Goal: Task Accomplishment & Management: Use online tool/utility

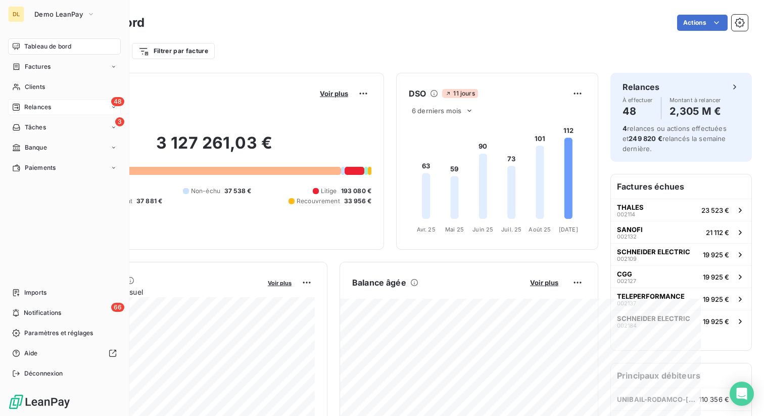
click at [36, 105] on span "Relances" at bounding box center [37, 107] width 27 height 9
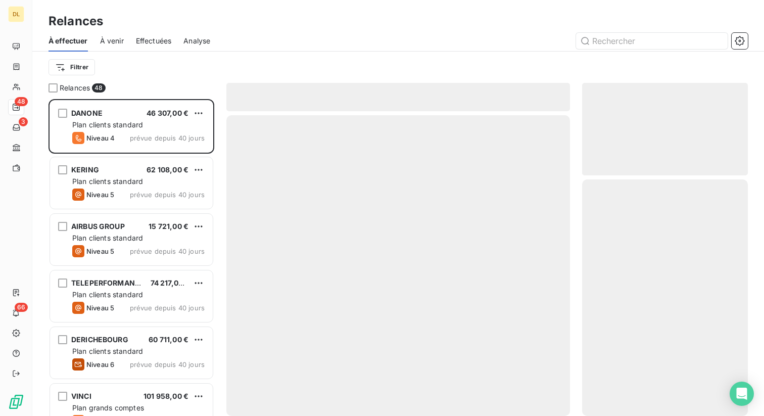
scroll to position [317, 166]
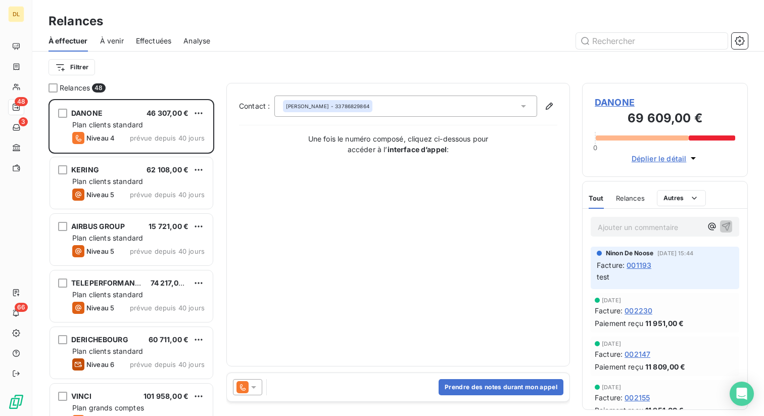
click at [140, 42] on span "Effectuées" at bounding box center [154, 41] width 36 height 10
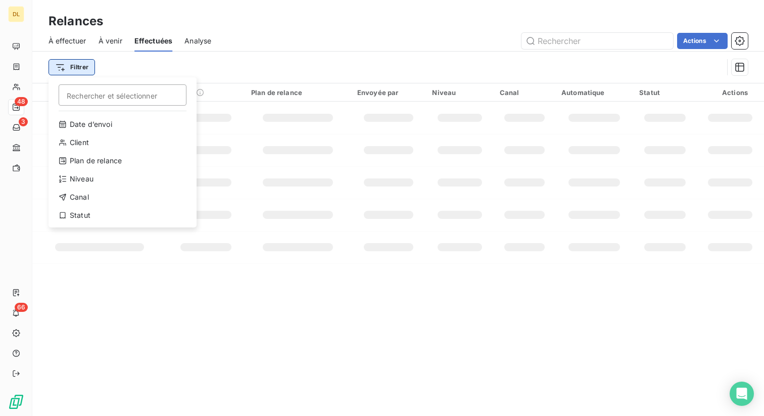
click at [73, 68] on html "DL 48 3 66 Relances À effectuer À venir Effectuées Analyse Actions Filtrer Rech…" at bounding box center [382, 208] width 764 height 416
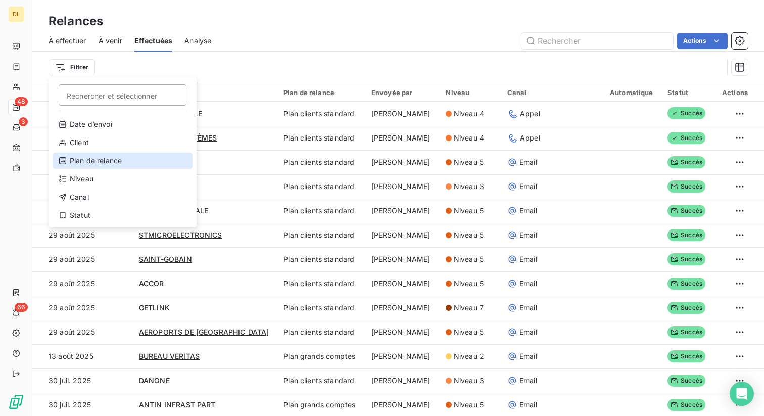
click at [107, 162] on div "Plan de relance" at bounding box center [123, 161] width 140 height 16
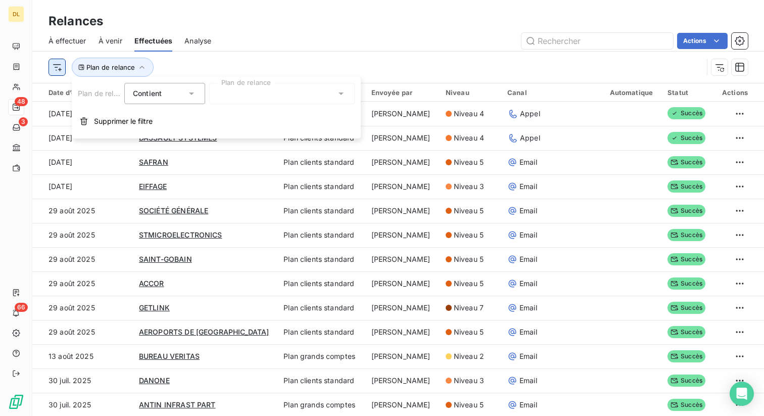
click at [58, 70] on html "DL 48 3 66 Relances À effectuer À venir Effectuées Analyse Actions Plan de rela…" at bounding box center [382, 208] width 764 height 416
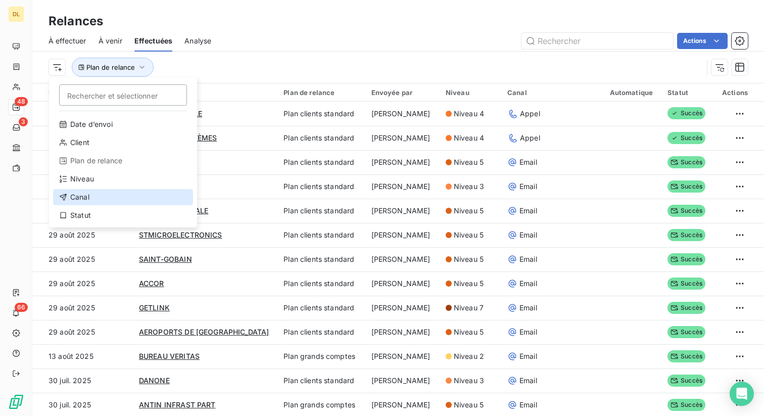
click at [90, 197] on div "Canal" at bounding box center [123, 197] width 140 height 16
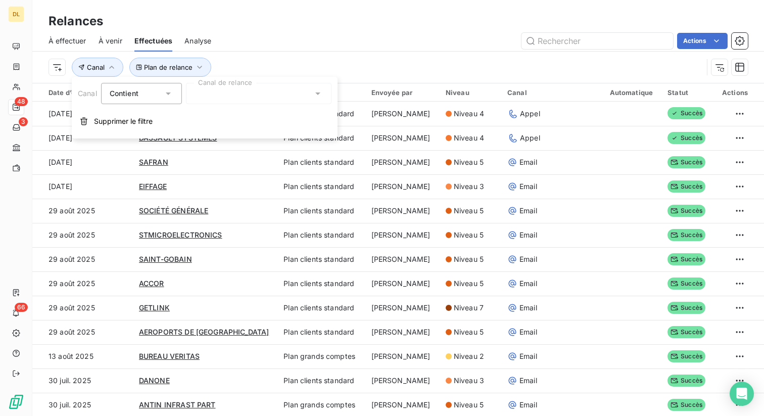
click at [221, 93] on div at bounding box center [259, 93] width 146 height 21
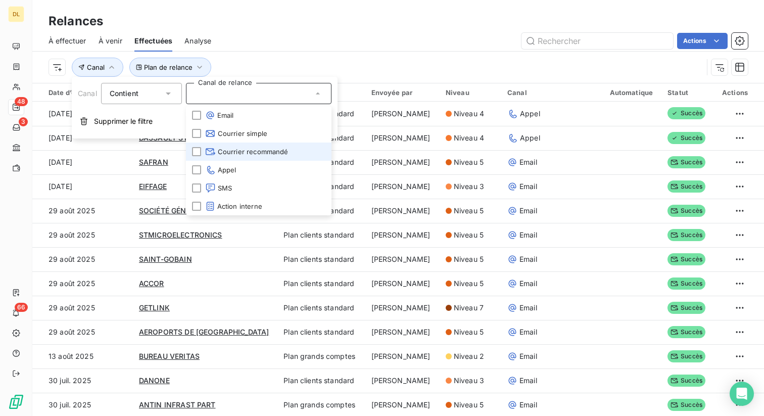
click at [229, 152] on span "Courrier recommandé" at bounding box center [246, 152] width 83 height 10
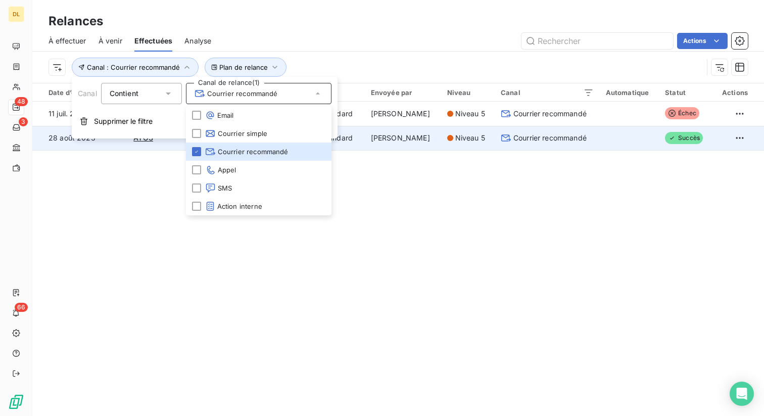
click at [600, 135] on td at bounding box center [629, 138] width 59 height 24
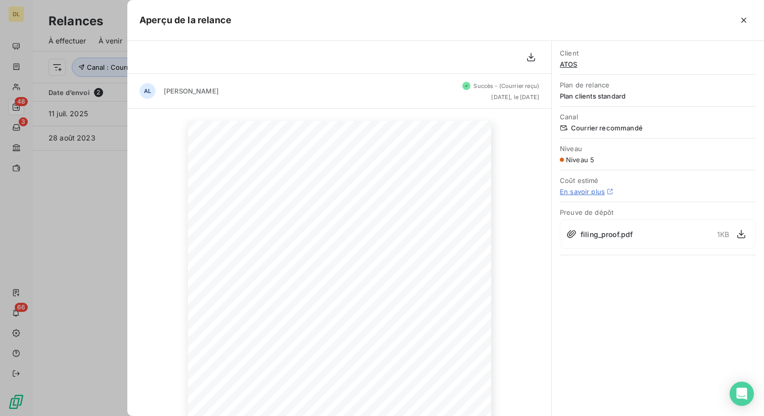
click at [584, 211] on span "Preuve de dépôt" at bounding box center [658, 212] width 196 height 8
click at [585, 283] on div "Client ATOS Plan de relance Plan clients standard Canal Courrier recommandé Niv…" at bounding box center [658, 228] width 212 height 375
click at [93, 102] on div at bounding box center [382, 208] width 764 height 416
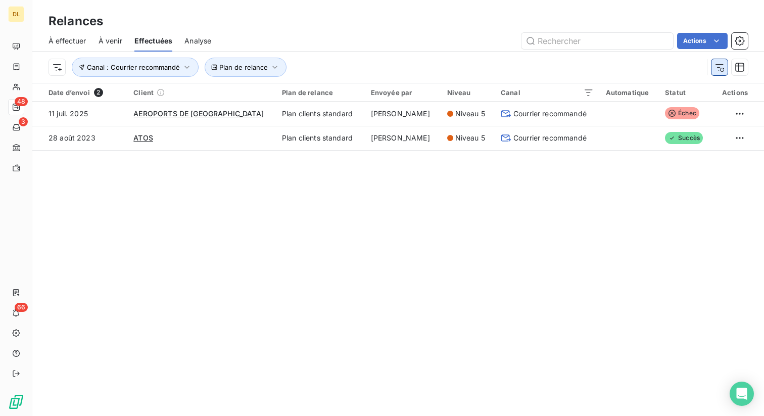
click at [720, 68] on icon "button" at bounding box center [719, 67] width 10 height 10
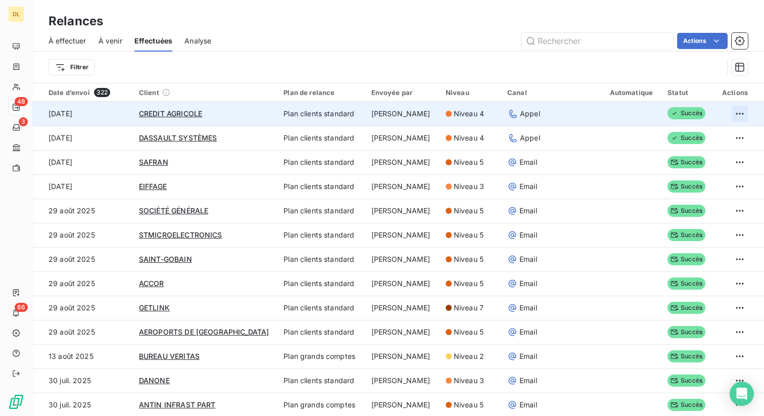
click at [734, 116] on html "DL 48 3 66 Relances À effectuer À venir Effectuées Analyse Actions Filtrer Date…" at bounding box center [382, 208] width 764 height 416
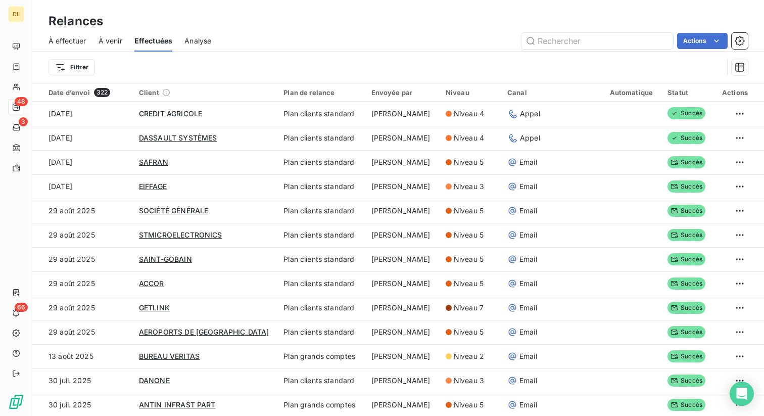
click at [735, 160] on html "DL 48 3 66 Relances À effectuer À venir Effectuées Analyse Actions Filtrer Date…" at bounding box center [382, 208] width 764 height 416
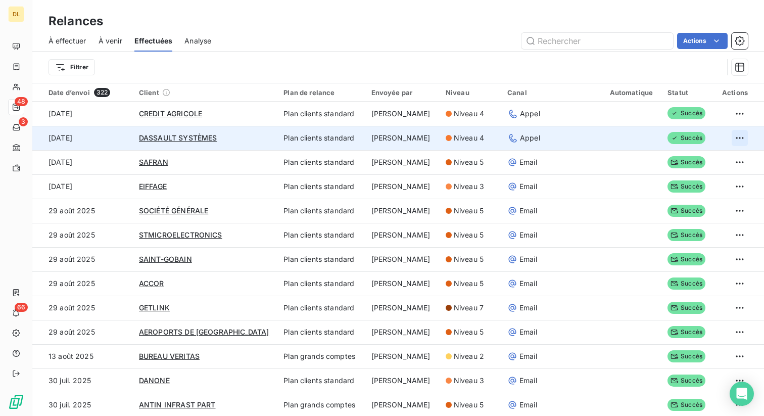
click at [736, 139] on html "DL 48 3 66 Relances À effectuer À venir Effectuées Analyse Actions Filtrer Date…" at bounding box center [382, 208] width 764 height 416
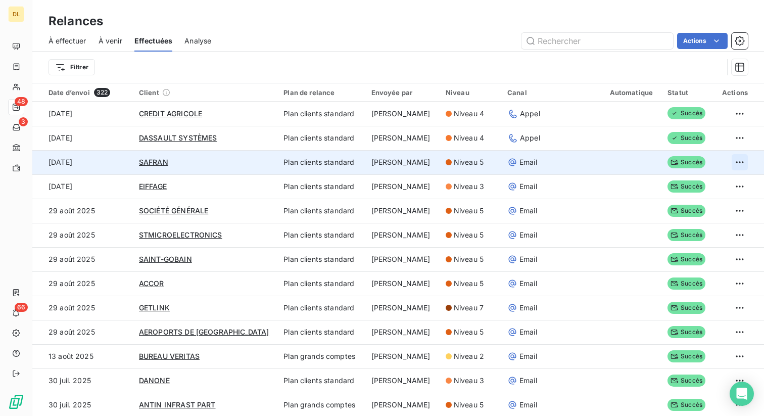
click at [735, 162] on html "DL 48 3 66 Relances À effectuer À venir Effectuées Analyse Actions Filtrer Date…" at bounding box center [382, 208] width 764 height 416
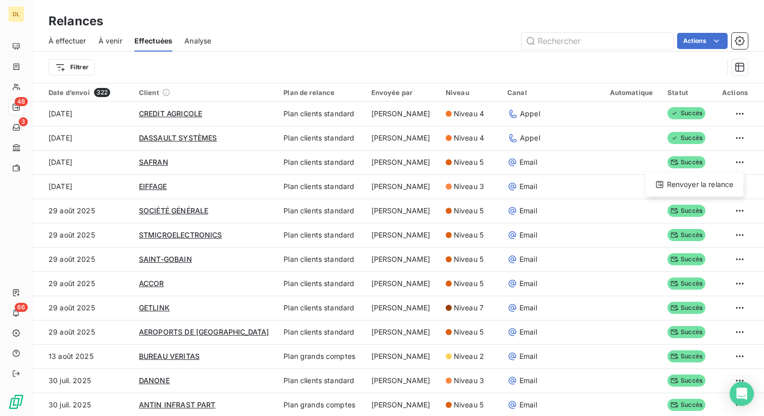
click at [737, 157] on html "DL 48 3 66 Relances À effectuer À venir Effectuées Analyse Actions Filtrer Date…" at bounding box center [382, 208] width 764 height 416
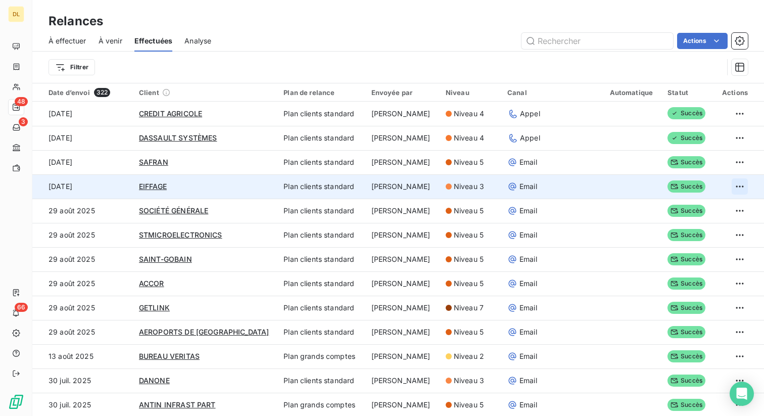
click at [734, 186] on html "DL 48 3 66 Relances À effectuer À venir Effectuées Analyse Actions Filtrer Date…" at bounding box center [382, 208] width 764 height 416
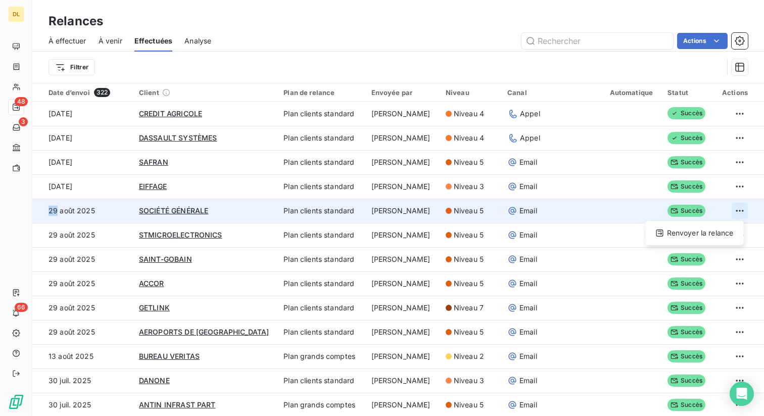
click at [734, 208] on html "DL 48 3 66 Relances À effectuer À venir Effectuées Analyse Actions Filtrer Date…" at bounding box center [382, 208] width 764 height 416
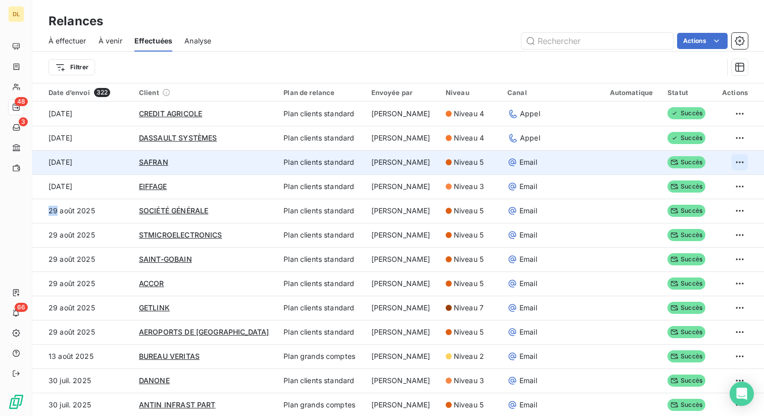
click at [735, 161] on html "DL 48 3 66 Relances À effectuer À venir Effectuées Analyse Actions Filtrer Date…" at bounding box center [382, 208] width 764 height 416
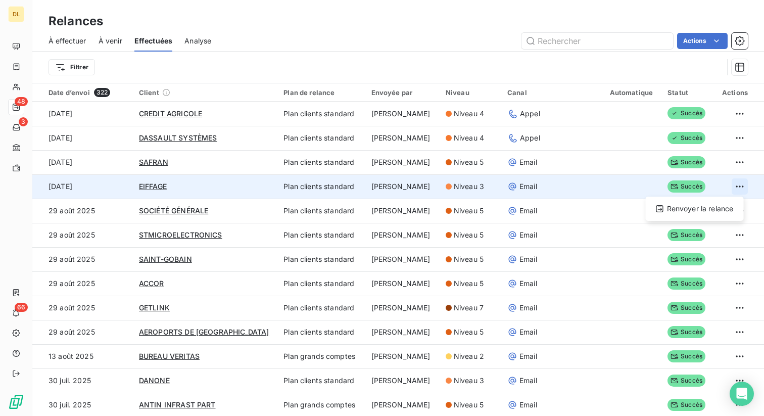
click at [735, 183] on html "DL 48 3 66 Relances À effectuer À venir Effectuées Analyse Actions Filtrer Date…" at bounding box center [382, 208] width 764 height 416
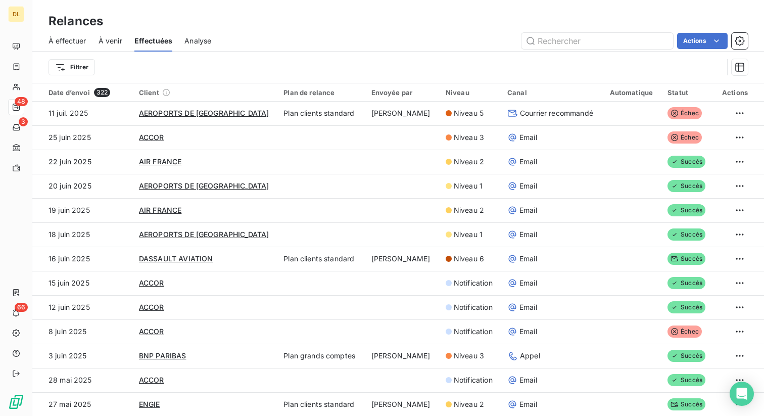
scroll to position [1292, 0]
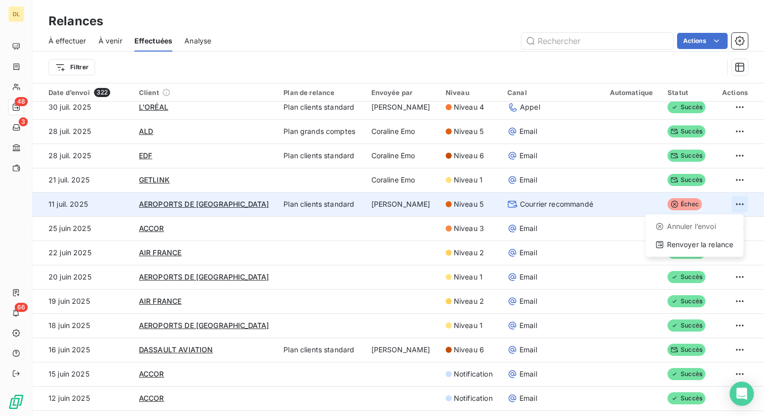
click at [734, 204] on html "DL 48 3 66 Relances À effectuer À venir Effectuées Analyse Actions Filtrer Date…" at bounding box center [382, 208] width 764 height 416
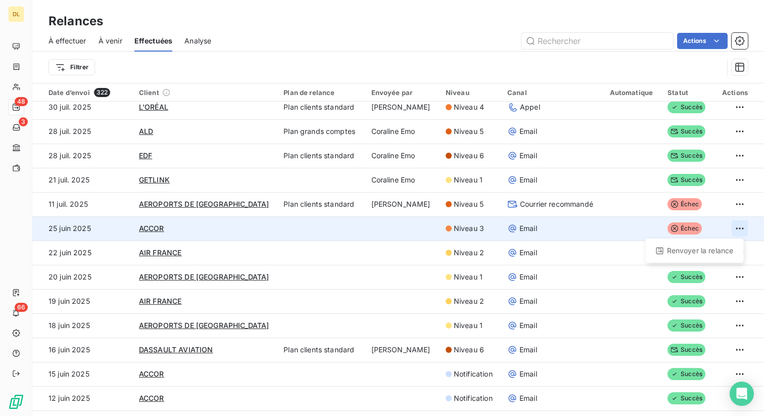
click at [737, 226] on html "DL 48 3 66 Relances À effectuer À venir Effectuées Analyse Actions Filtrer Date…" at bounding box center [382, 208] width 764 height 416
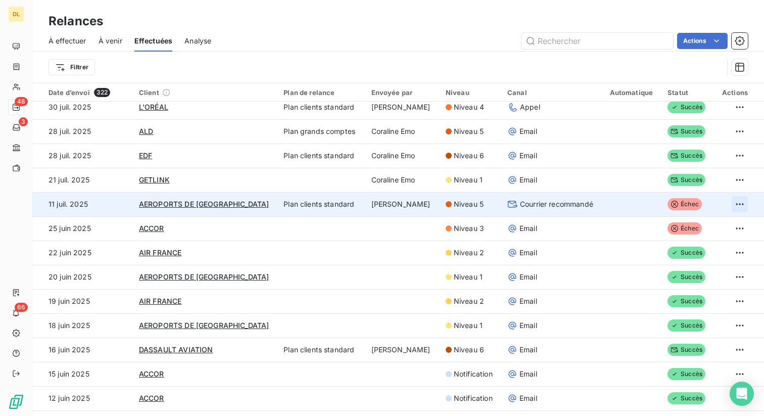
click at [734, 206] on html "DL 48 3 66 Relances À effectuer À venir Effectuées Analyse Actions Filtrer Date…" at bounding box center [382, 208] width 764 height 416
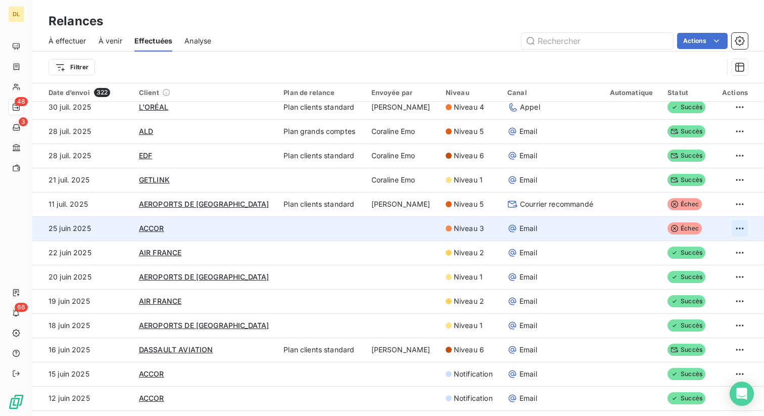
click at [734, 224] on html "DL 48 3 66 Relances À effectuer À venir Effectuées Analyse Actions Filtrer Date…" at bounding box center [382, 208] width 764 height 416
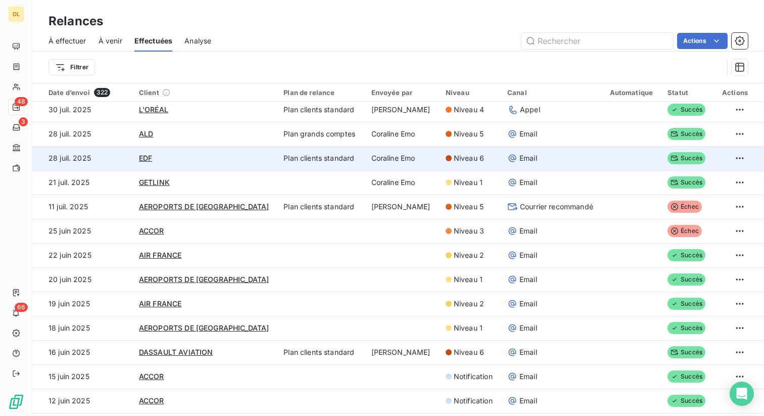
scroll to position [1261, 0]
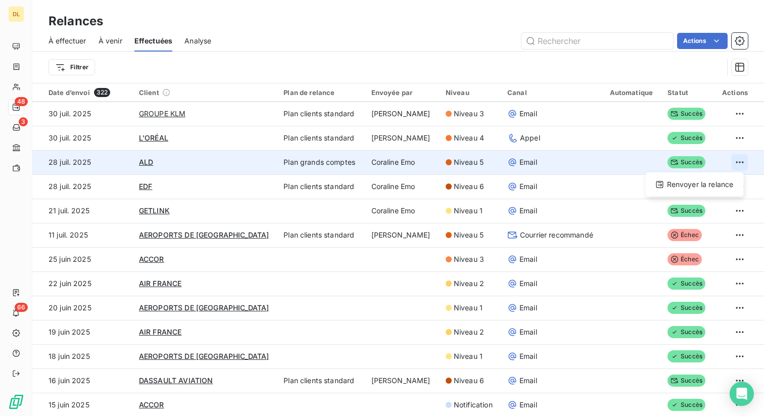
click at [738, 163] on html "DL 48 3 66 Relances À effectuer À venir Effectuées Analyse Actions Filtrer Date…" at bounding box center [382, 208] width 764 height 416
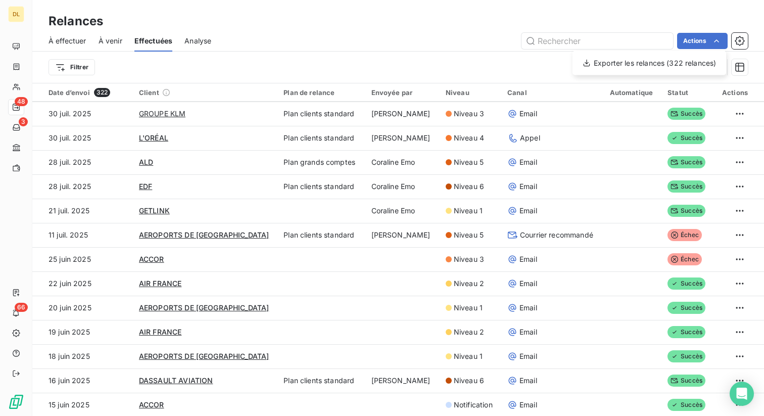
click at [711, 40] on html "DL 48 3 66 Relances À effectuer À venir Effectuées Analyse Actions Exporter les…" at bounding box center [382, 208] width 764 height 416
click at [740, 38] on icon "button" at bounding box center [740, 41] width 10 height 10
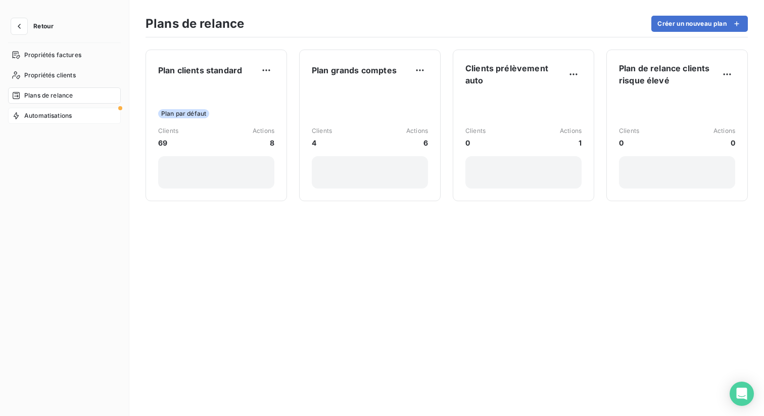
click at [48, 121] on div "Automatisations" at bounding box center [64, 116] width 113 height 16
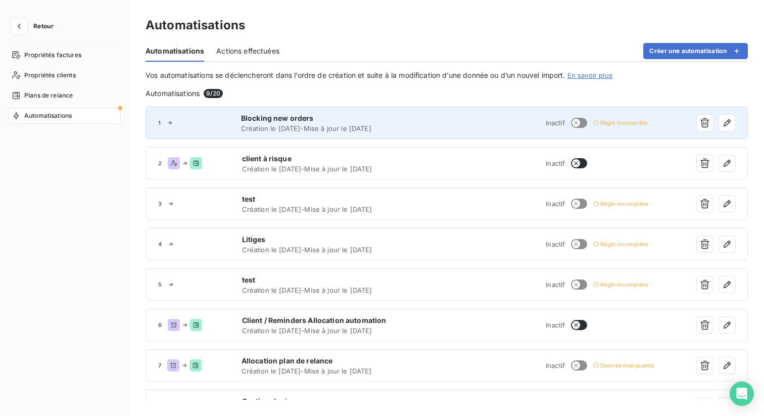
click at [354, 128] on span "Création le [DATE] - Mise à jour le [DATE]" at bounding box center [343, 128] width 204 height 8
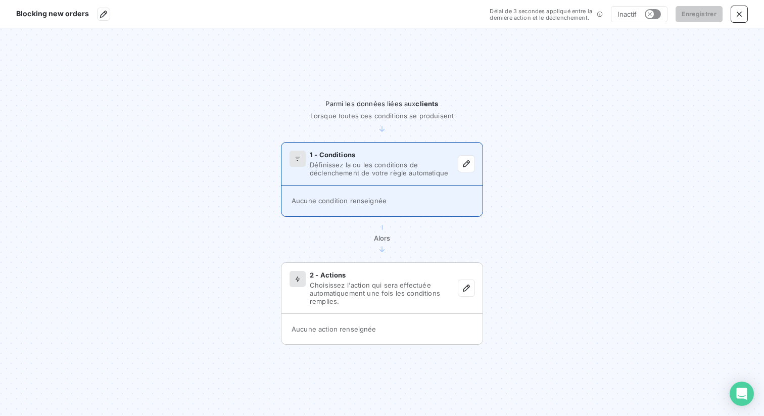
click at [418, 194] on div "Aucune condition renseignée" at bounding box center [381, 200] width 201 height 30
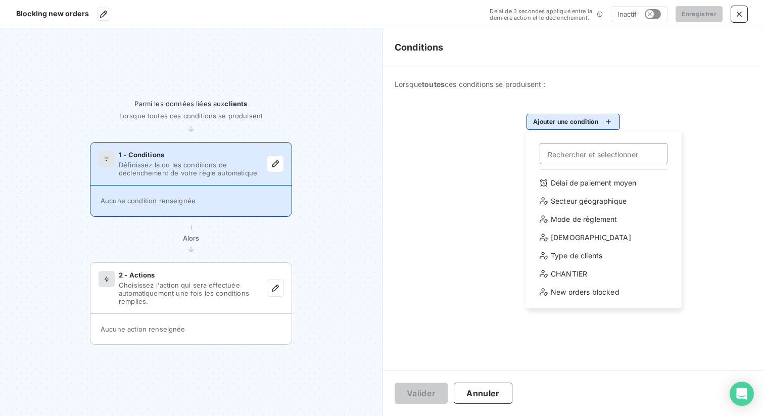
click at [588, 121] on html "Blocking new orders Délai de 3 secondes appliqué entre la dernière action et le…" at bounding box center [382, 208] width 764 height 416
click at [573, 181] on div "Délai de paiement moyen" at bounding box center [604, 183] width 140 height 16
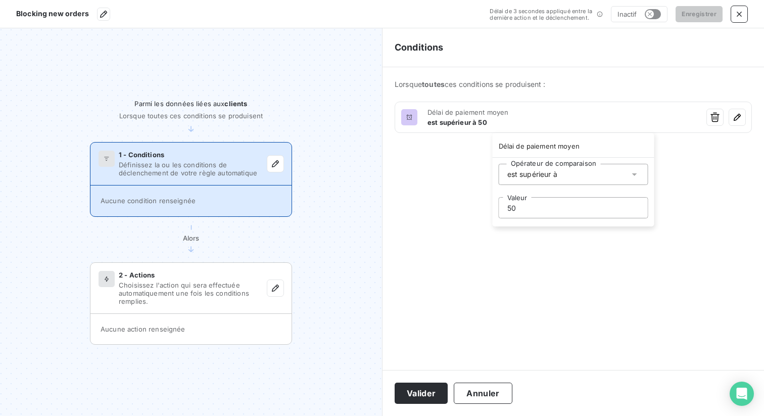
click at [452, 196] on html "Blocking new orders Délai de 3 secondes appliqué entre la dernière action et le…" at bounding box center [382, 208] width 764 height 416
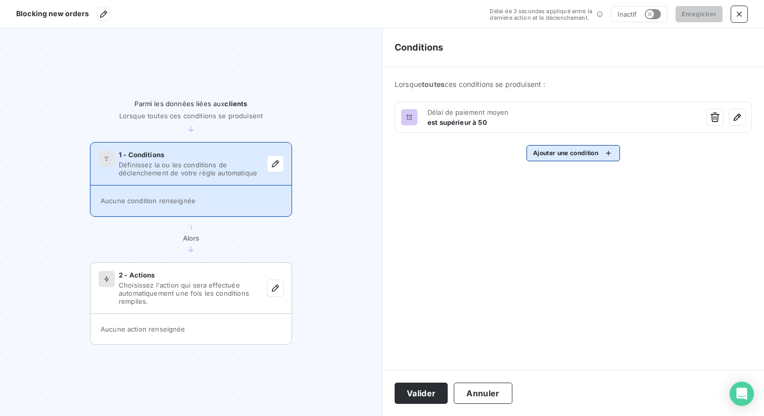
click at [576, 154] on html "Blocking new orders Délai de 3 secondes appliqué entre la dernière action et le…" at bounding box center [382, 208] width 764 height 416
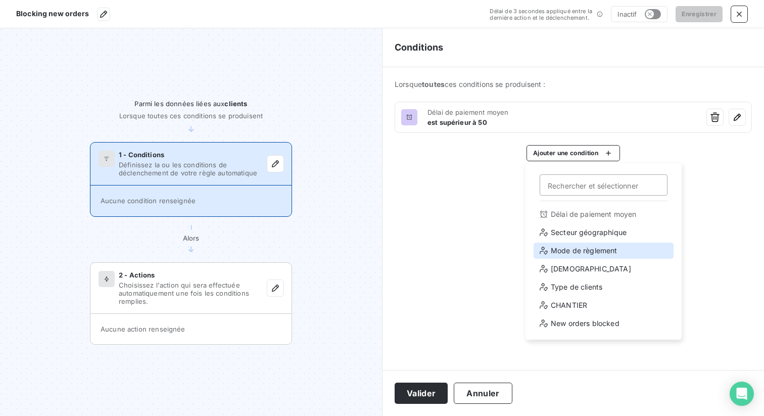
click at [575, 251] on div "Mode de règlement" at bounding box center [604, 251] width 140 height 16
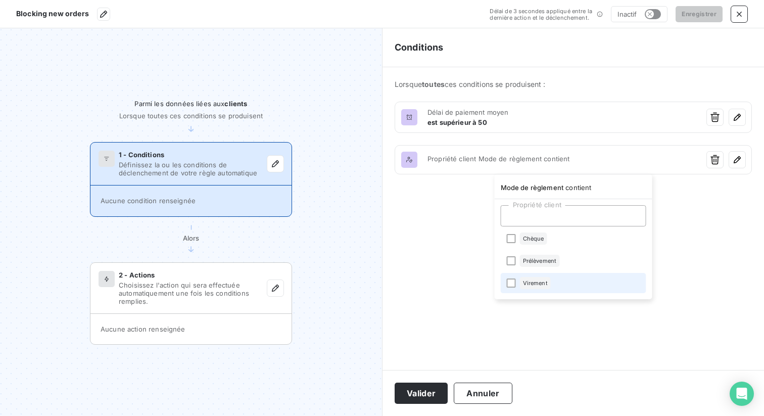
click at [537, 280] on span "Virement" at bounding box center [535, 283] width 25 height 6
click at [438, 232] on html "Blocking new orders Délai de 3 secondes appliqué entre la dernière action et le…" at bounding box center [382, 208] width 764 height 416
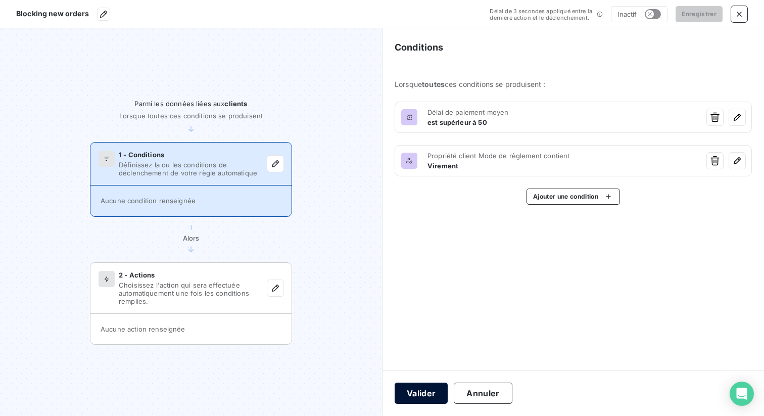
click at [424, 390] on button "Valider" at bounding box center [421, 392] width 53 height 21
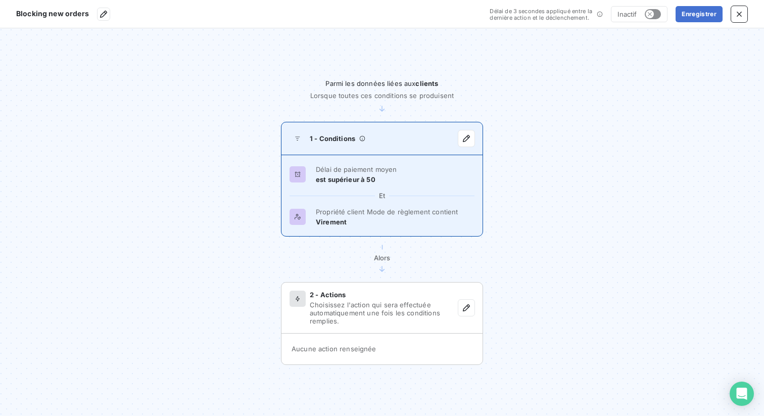
click at [337, 144] on div "1 - Conditions" at bounding box center [328, 138] width 76 height 16
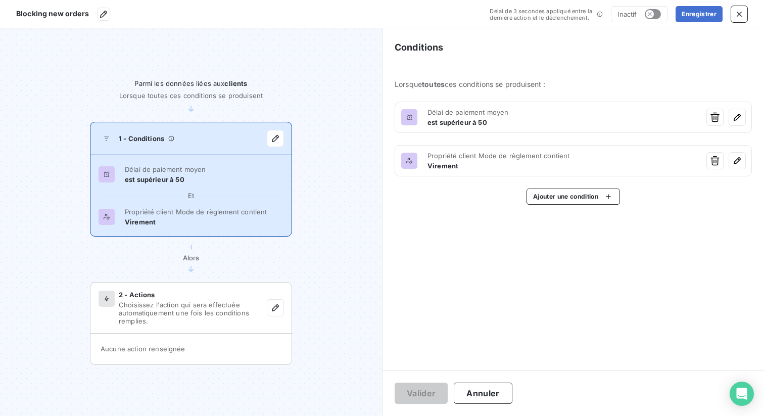
click at [345, 244] on section "Parmi les données liées aux clients Lorsque toutes ces conditions se produisent…" at bounding box center [191, 222] width 382 height 388
click at [485, 391] on button "Annuler" at bounding box center [483, 392] width 58 height 21
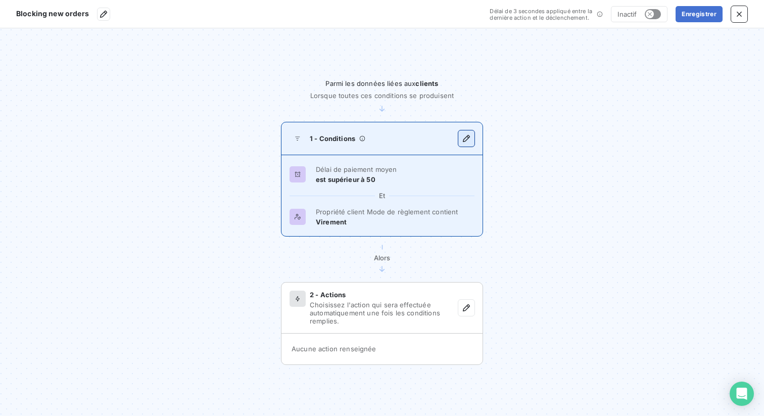
click at [464, 136] on icon "button" at bounding box center [466, 138] width 10 height 10
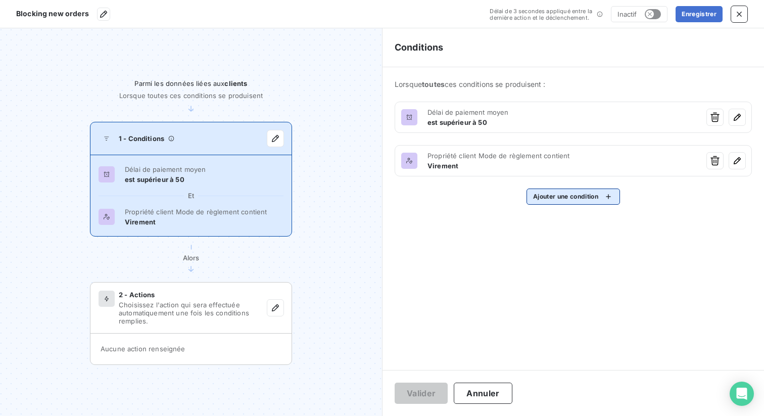
click at [559, 196] on html "Blocking new orders Délai de 3 secondes appliqué entre la dernière action et le…" at bounding box center [382, 208] width 764 height 416
click at [483, 256] on html "Blocking new orders Délai de 3 secondes appliqué entre la dernière action et le…" at bounding box center [382, 208] width 764 height 416
click at [742, 13] on icon "button" at bounding box center [739, 14] width 10 height 10
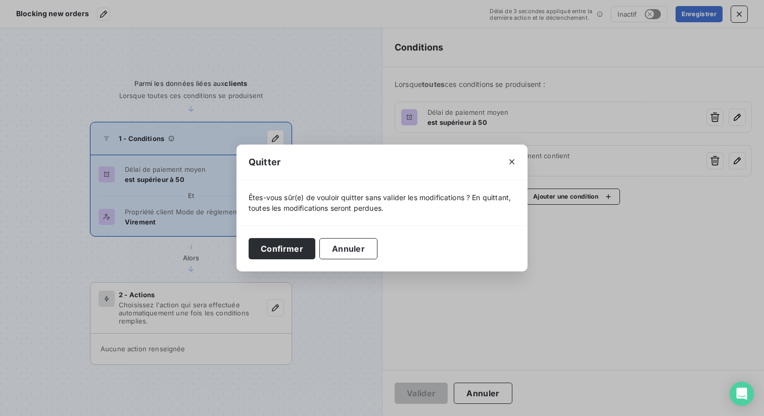
click at [740, 13] on div "Quitter Êtes-vous sûr(e) de vouloir quitter sans valider les modifications ? En…" at bounding box center [382, 208] width 764 height 416
click at [281, 246] on button "Confirmer" at bounding box center [282, 248] width 67 height 21
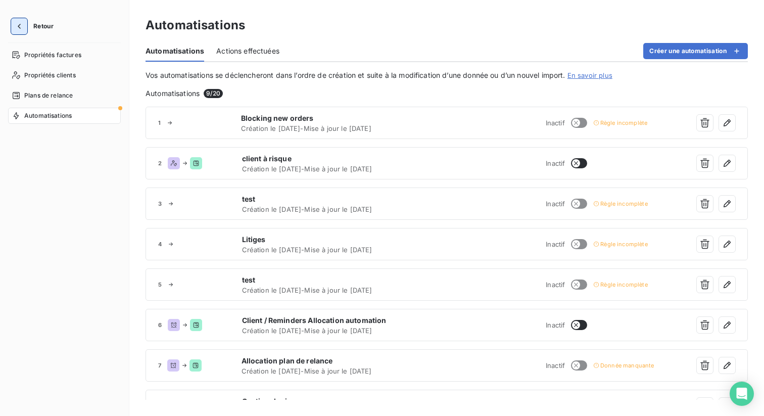
click at [19, 26] on icon "button" at bounding box center [19, 26] width 10 height 10
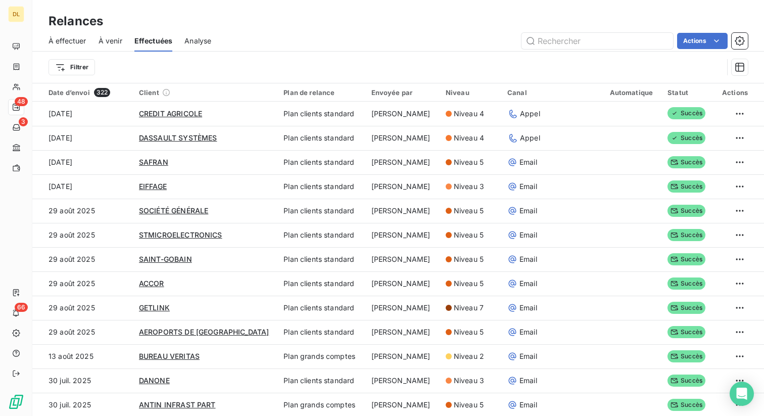
click at [202, 37] on span "Analyse" at bounding box center [197, 41] width 27 height 10
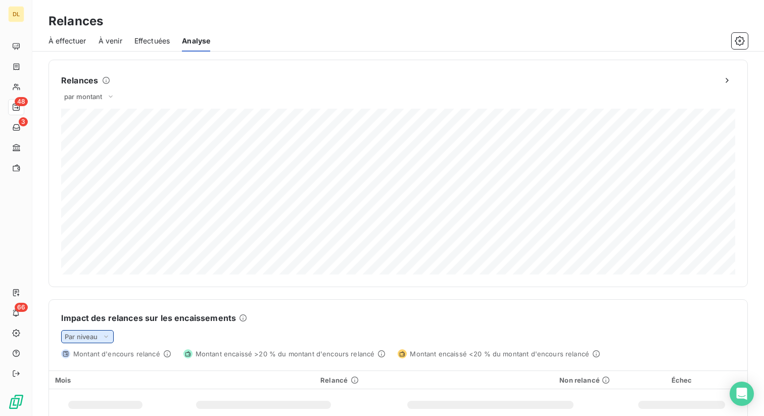
click at [90, 334] on span "Par niveau" at bounding box center [81, 336] width 33 height 8
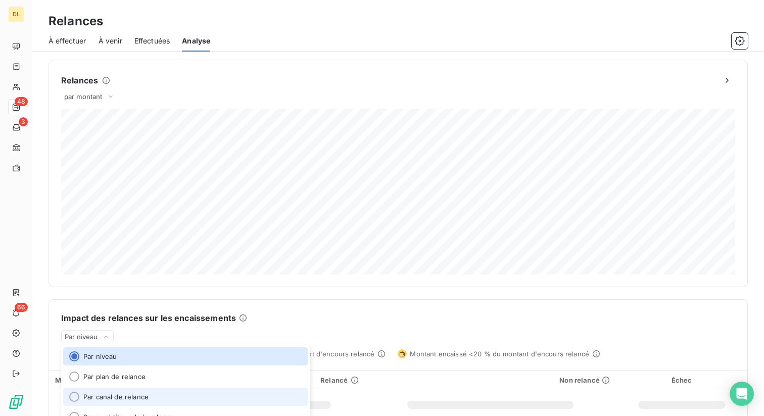
click at [113, 394] on li "Par canal de relance" at bounding box center [185, 397] width 245 height 18
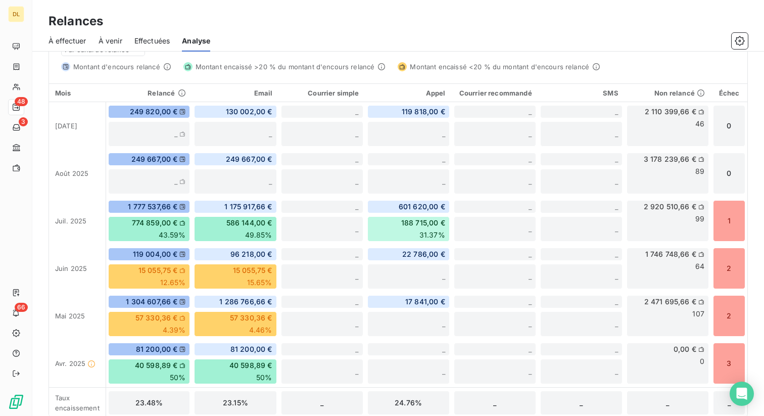
scroll to position [298, 0]
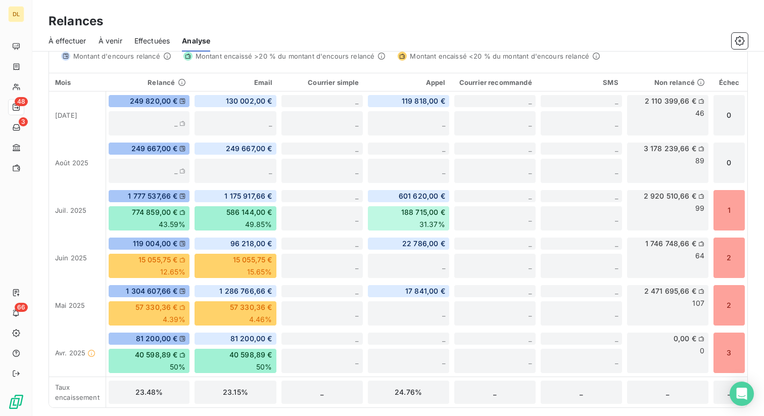
click at [22, 16] on div "DL" at bounding box center [16, 14] width 16 height 16
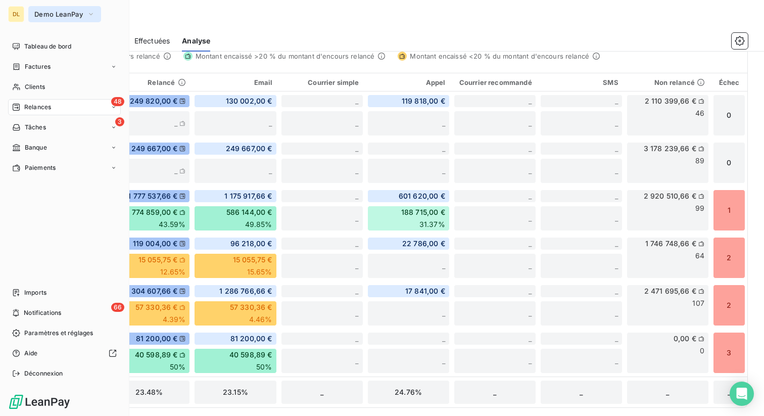
click at [62, 9] on button "Demo LeanPay" at bounding box center [64, 14] width 73 height 16
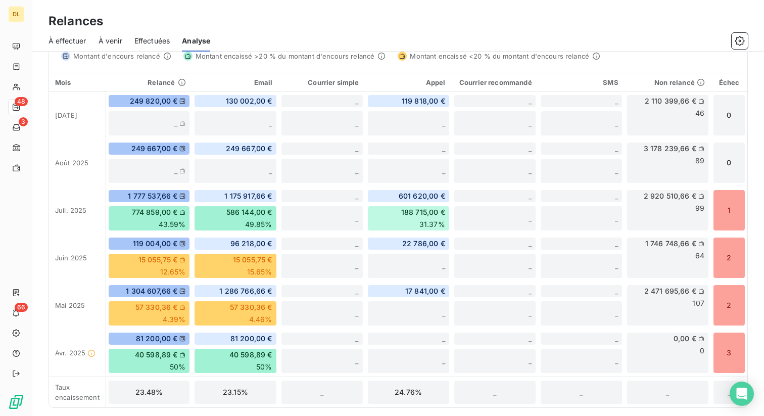
click at [254, 20] on div "Relances" at bounding box center [398, 21] width 732 height 18
click at [738, 39] on icon "button" at bounding box center [740, 41] width 10 height 10
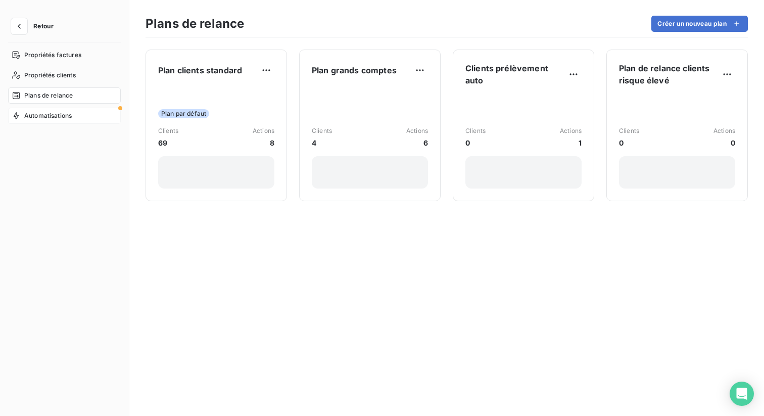
click at [63, 115] on span "Automatisations" at bounding box center [47, 115] width 47 height 9
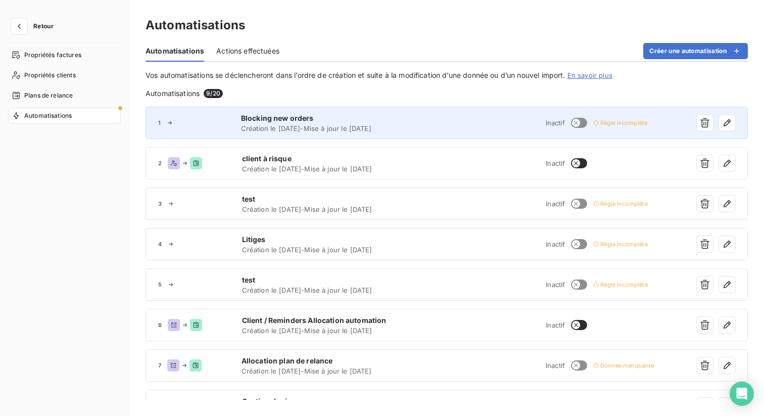
click at [311, 120] on span "Blocking new orders" at bounding box center [343, 118] width 204 height 10
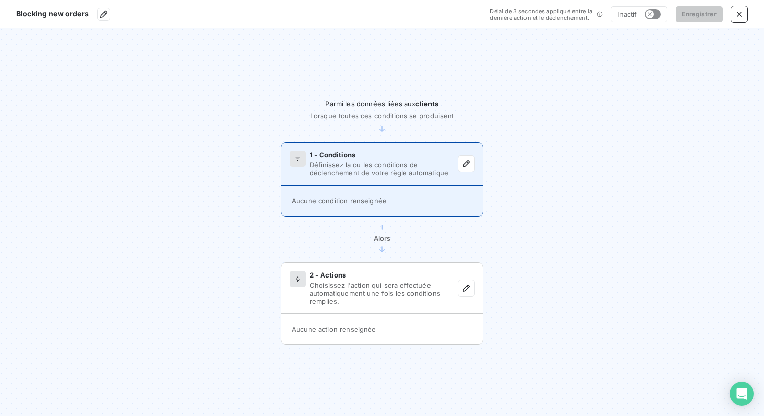
click at [377, 192] on div "Aucune condition renseignée" at bounding box center [381, 200] width 201 height 30
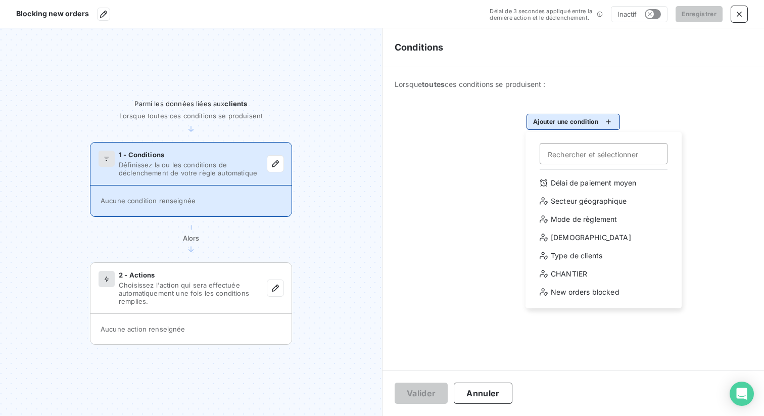
click at [597, 120] on html "Blocking new orders Délai de 3 secondes appliqué entre la dernière action et le…" at bounding box center [382, 208] width 764 height 416
click at [596, 202] on div "Secteur géographique" at bounding box center [604, 201] width 140 height 16
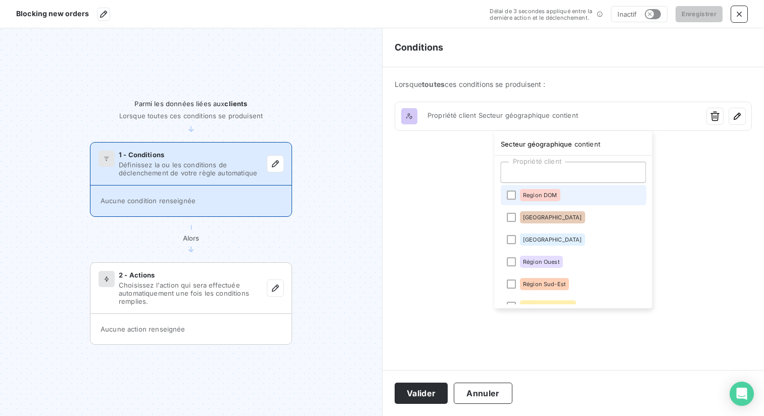
click at [547, 195] on span "Region DOM" at bounding box center [540, 195] width 34 height 6
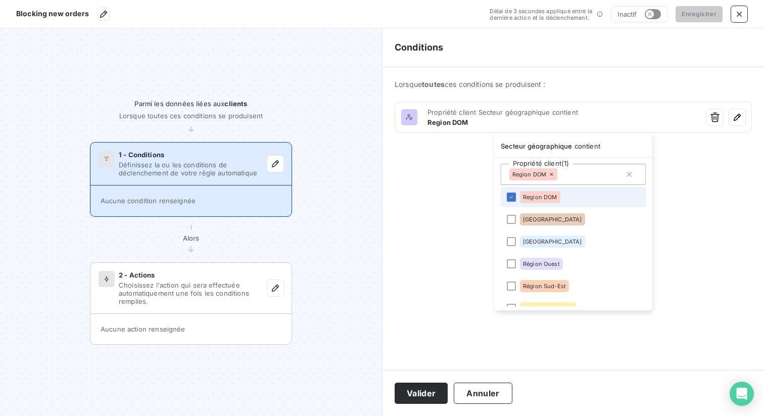
click at [465, 171] on html "Blocking new orders Délai de 3 secondes appliqué entre la dernière action et le…" at bounding box center [382, 208] width 764 height 416
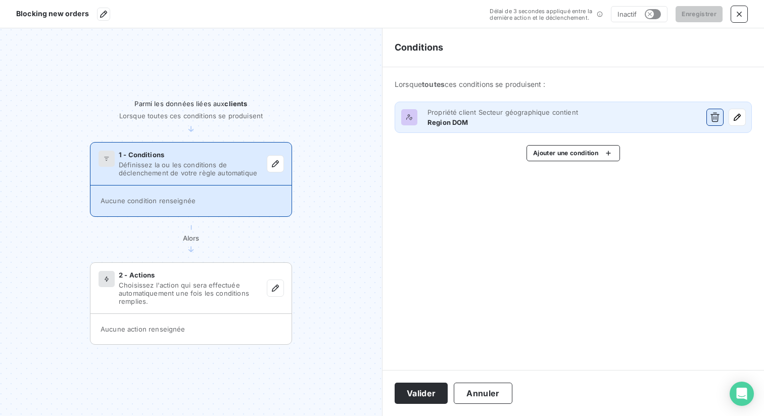
click at [717, 118] on icon "button" at bounding box center [714, 118] width 9 height 10
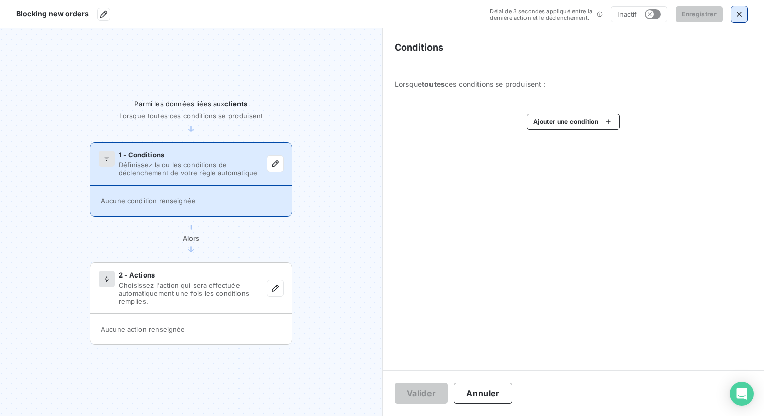
click at [740, 15] on icon "button" at bounding box center [739, 14] width 5 height 5
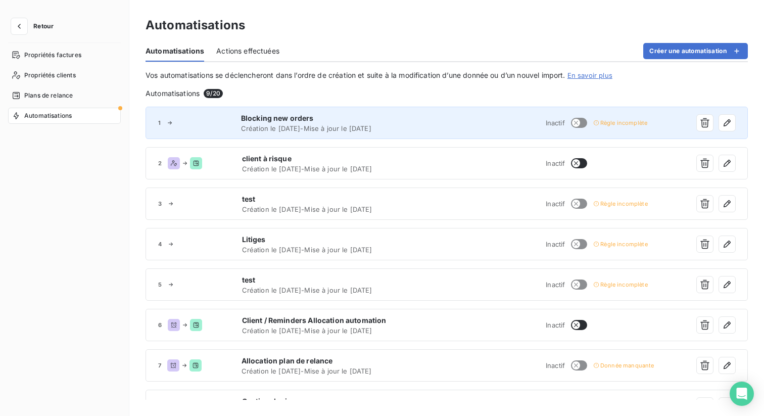
click at [329, 126] on span "Création le [DATE] - Mise à jour le [DATE]" at bounding box center [343, 128] width 204 height 8
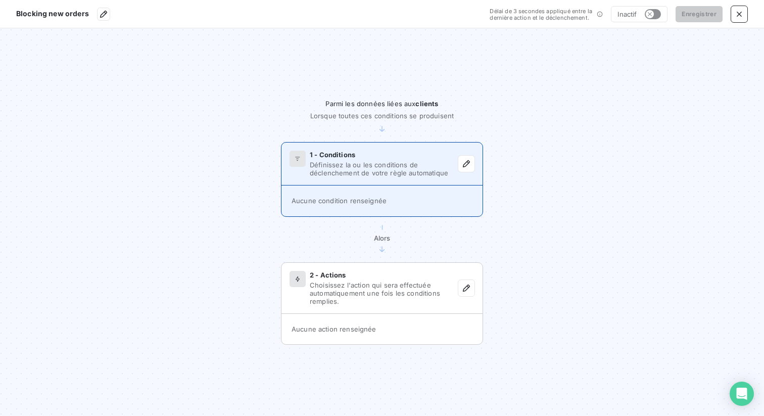
click at [389, 178] on div "1 - Conditions Définissez la ou les conditions de déclenchement de votre règle …" at bounding box center [381, 163] width 201 height 43
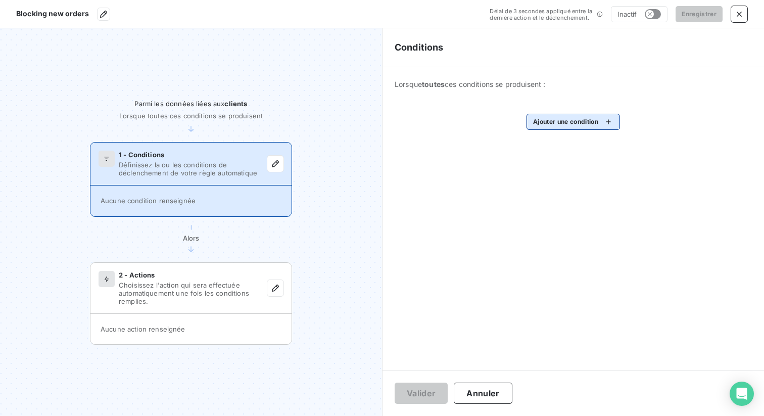
click at [585, 119] on html "Blocking new orders Délai de 3 secondes appliqué entre la dernière action et le…" at bounding box center [382, 208] width 764 height 416
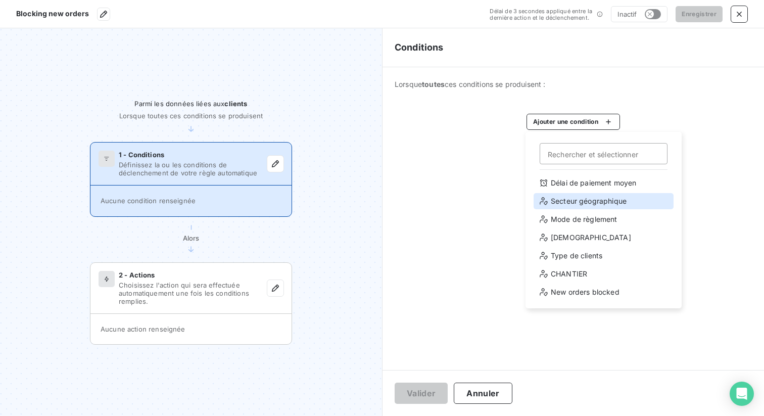
click at [576, 197] on div "Secteur géographique" at bounding box center [604, 201] width 140 height 16
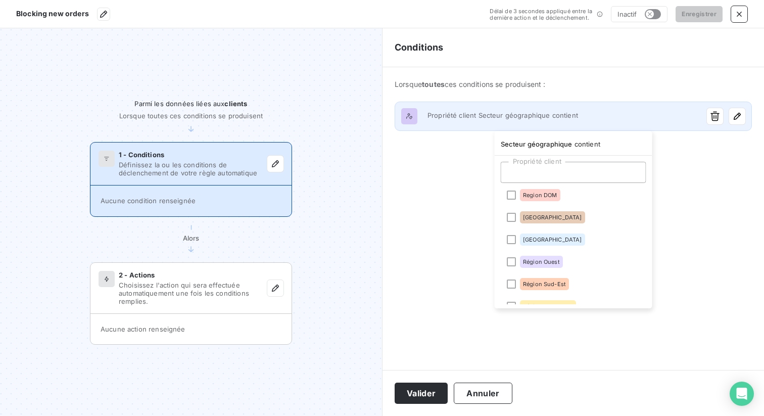
click at [554, 111] on html "Blocking new orders Délai de 3 secondes appliqué entre la dernière action et le…" at bounding box center [382, 208] width 764 height 416
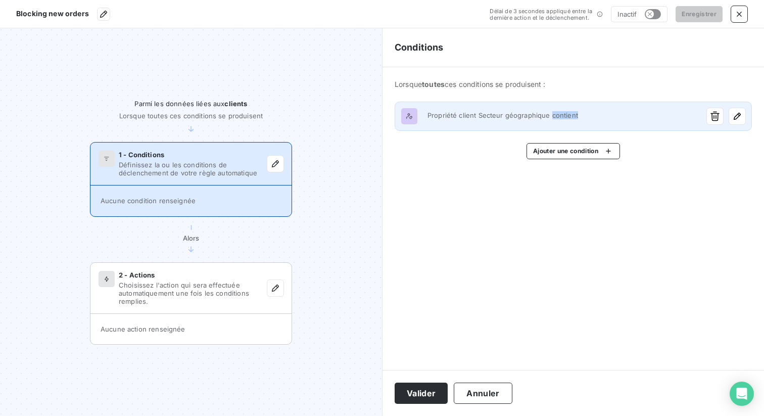
click at [554, 111] on span "Propriété client Secteur géographique contient" at bounding box center [561, 115] width 269 height 8
click at [554, 111] on html "Blocking new orders Délai de 3 secondes appliqué entre la dernière action et le…" at bounding box center [382, 208] width 764 height 416
click at [621, 111] on span "Propriété client Secteur géographique contient" at bounding box center [561, 115] width 269 height 8
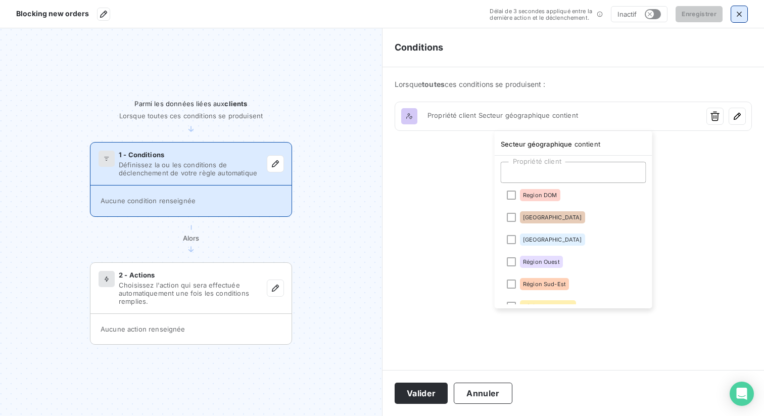
click at [740, 11] on html "Blocking new orders Délai de 3 secondes appliqué entre la dernière action et le…" at bounding box center [382, 208] width 764 height 416
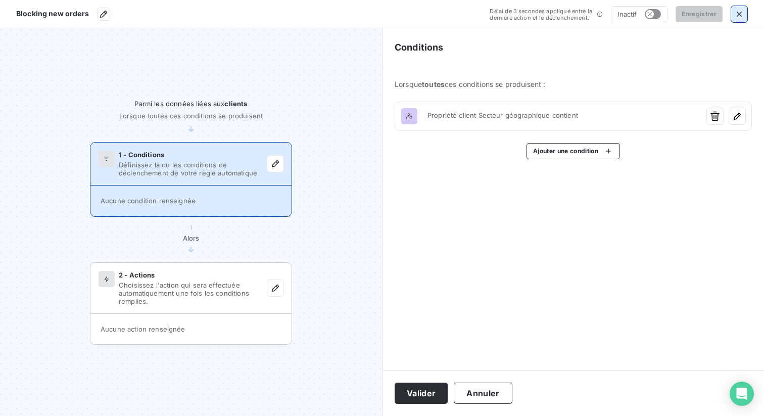
click at [735, 17] on icon "button" at bounding box center [739, 14] width 10 height 10
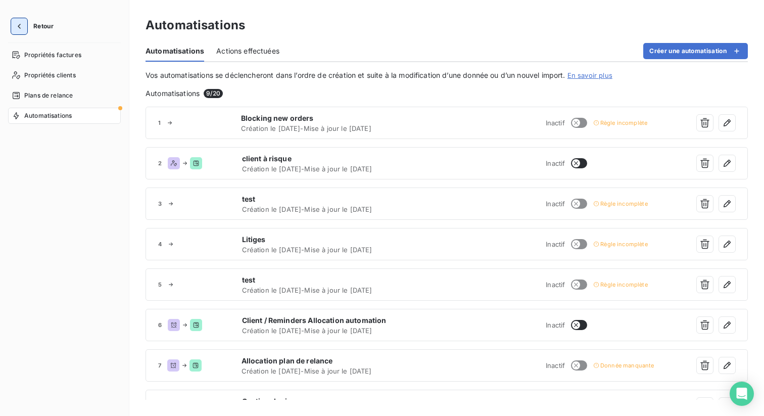
click at [24, 26] on button "button" at bounding box center [19, 26] width 16 height 16
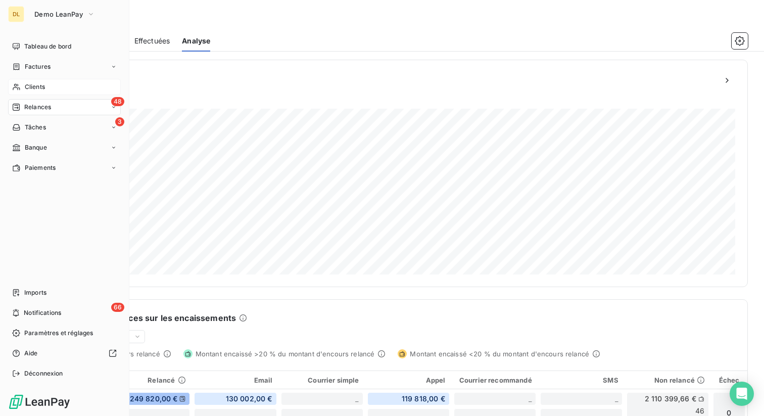
click at [54, 84] on div "Clients" at bounding box center [64, 87] width 113 height 16
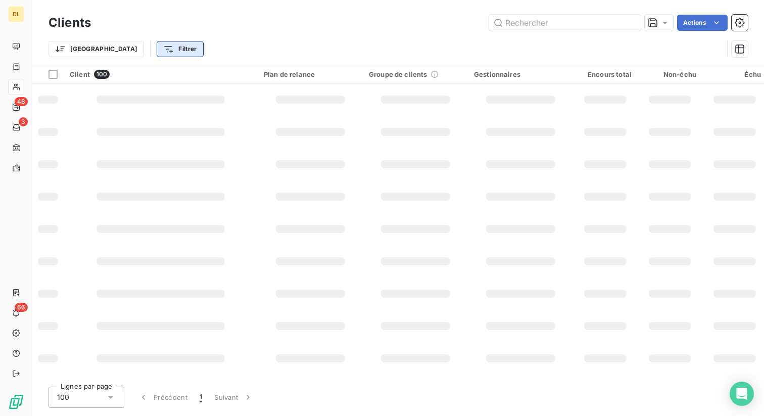
click at [123, 51] on html "DL 48 3 66 Clients Actions Trier Filtrer Client 100 Plan de relance Groupe de c…" at bounding box center [382, 208] width 764 height 416
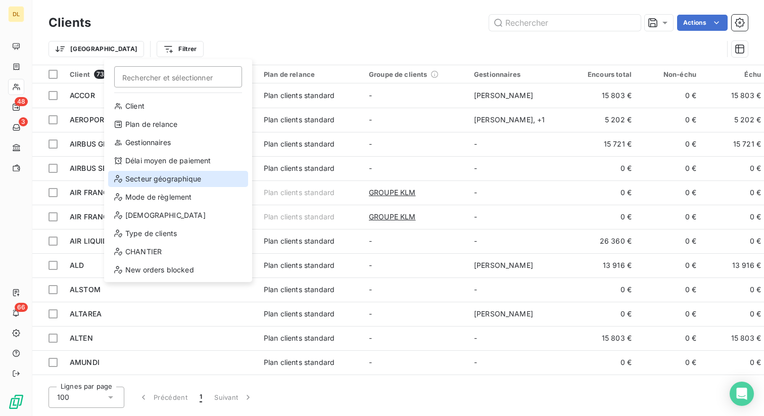
click at [171, 178] on div "Secteur géographique" at bounding box center [178, 179] width 140 height 16
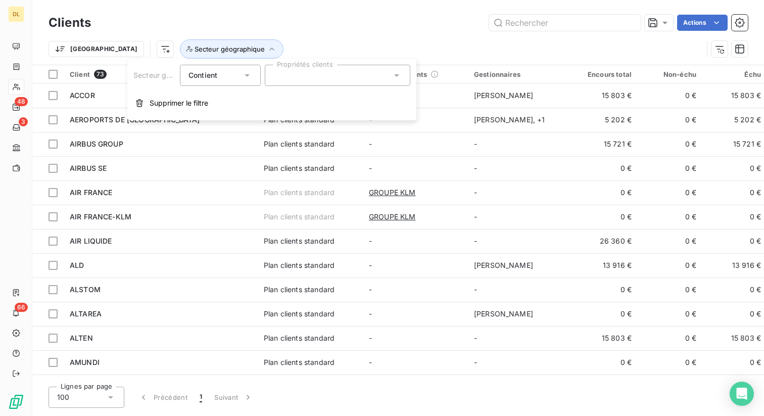
click at [226, 75] on div "Contient" at bounding box center [215, 75] width 54 height 14
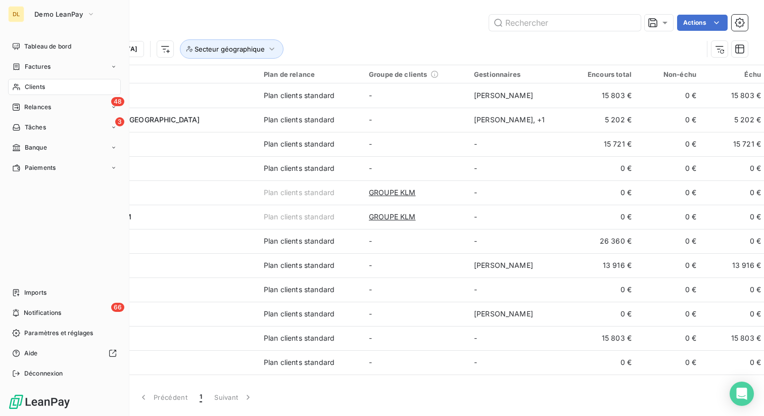
click at [41, 89] on span "Clients" at bounding box center [35, 86] width 20 height 9
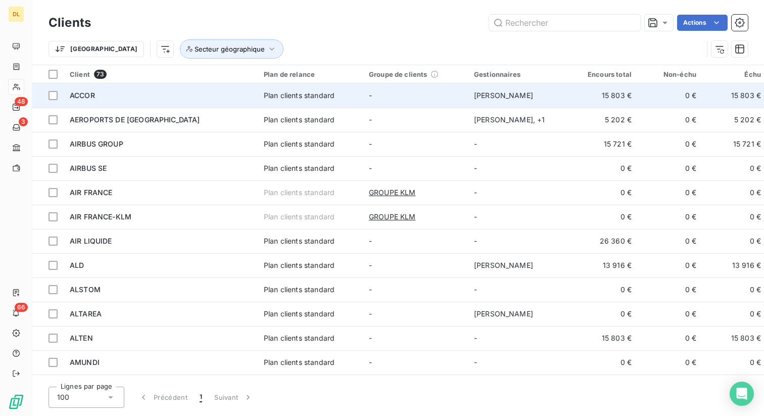
click at [214, 93] on div "ACCOR" at bounding box center [161, 95] width 182 height 10
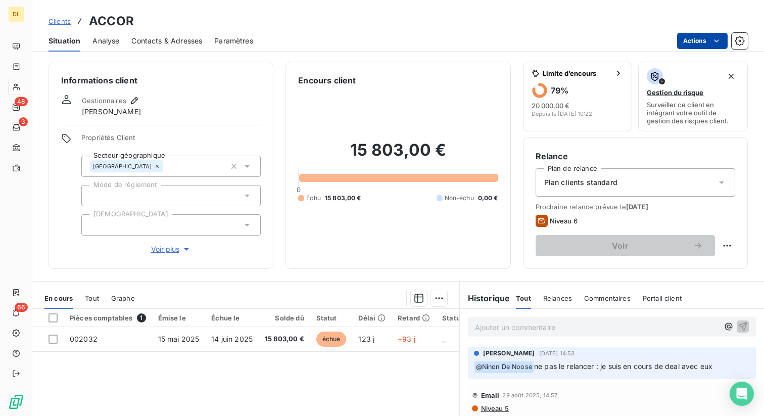
click at [690, 39] on html "DL 48 3 66 Clients ACCOR Situation Analyse Contacts & Adresses Paramètres Actio…" at bounding box center [382, 208] width 764 height 416
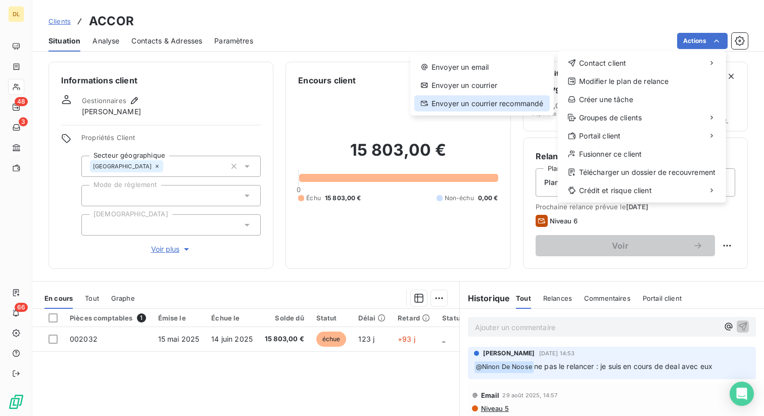
click at [474, 106] on div "Envoyer un courrier recommandé" at bounding box center [481, 103] width 135 height 16
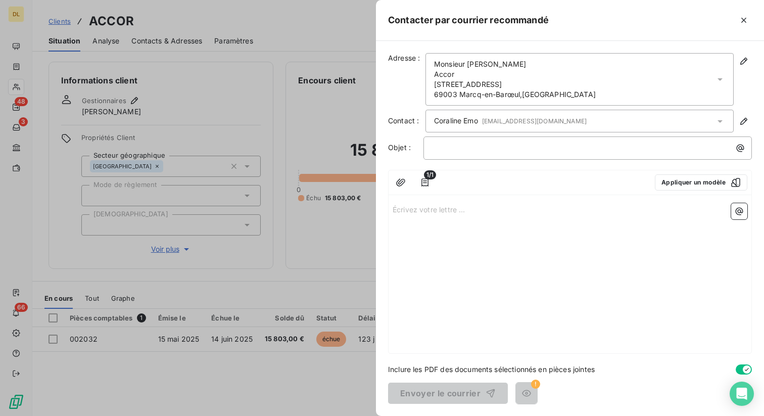
click at [533, 381] on span "!" at bounding box center [535, 383] width 9 height 9
click at [458, 216] on div "Écrivez votre lettre ... ﻿" at bounding box center [570, 276] width 363 height 154
click at [434, 220] on div "Écrivez votre lettre ... ﻿" at bounding box center [570, 276] width 363 height 154
click at [414, 213] on p "Écrivez votre lettre ... ﻿" at bounding box center [570, 209] width 355 height 12
click at [465, 143] on p "﻿" at bounding box center [590, 148] width 316 height 12
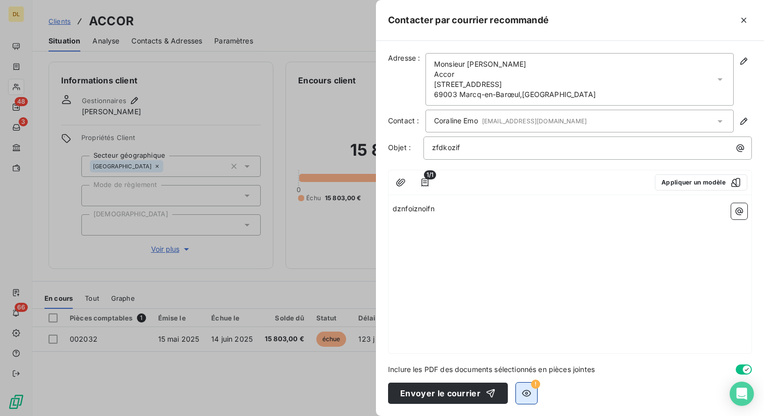
click at [521, 395] on icon "button" at bounding box center [526, 393] width 10 height 10
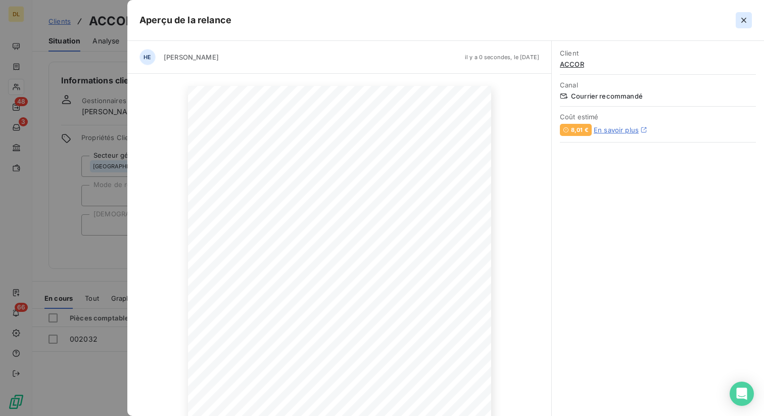
click at [739, 20] on icon "button" at bounding box center [744, 20] width 10 height 10
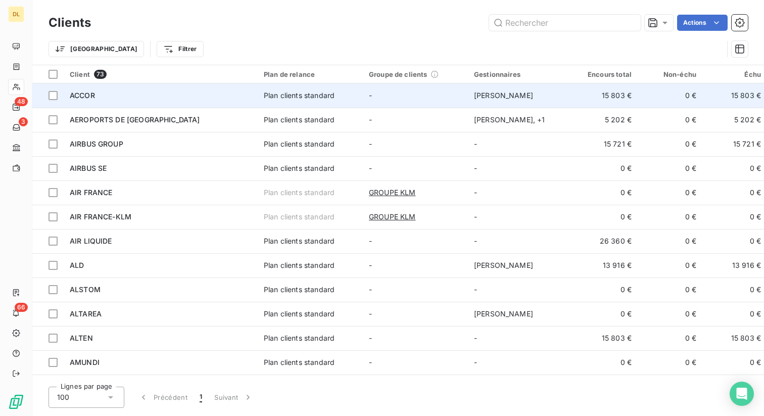
click at [178, 101] on td "ACCOR" at bounding box center [161, 95] width 194 height 24
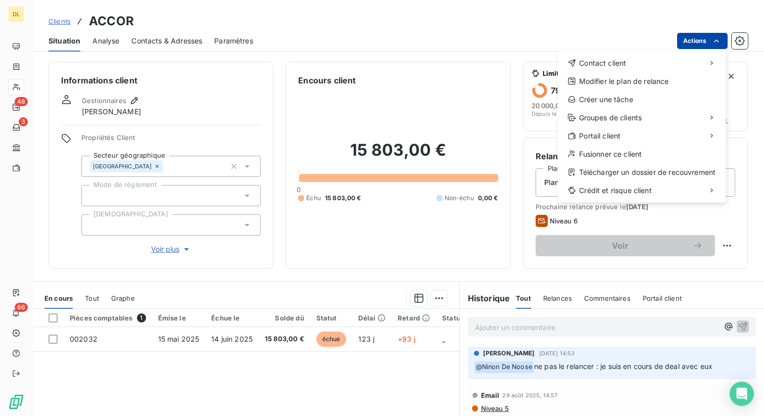
click at [693, 41] on html "DL 48 3 66 Clients ACCOR Situation Analyse Contacts & Adresses Paramètres Actio…" at bounding box center [382, 208] width 764 height 416
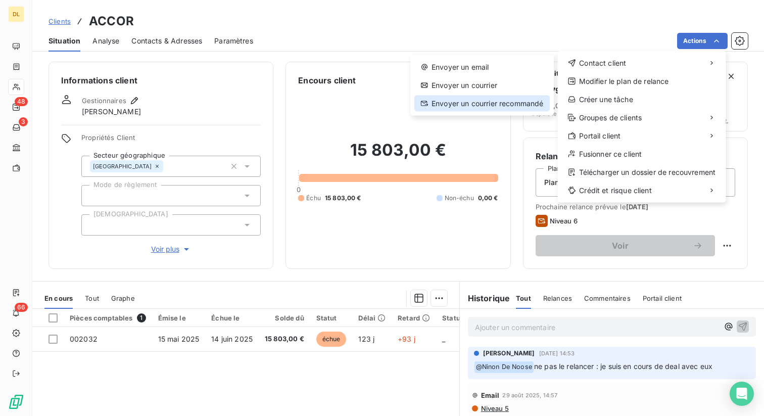
click at [469, 107] on div "Envoyer un courrier recommandé" at bounding box center [481, 103] width 135 height 16
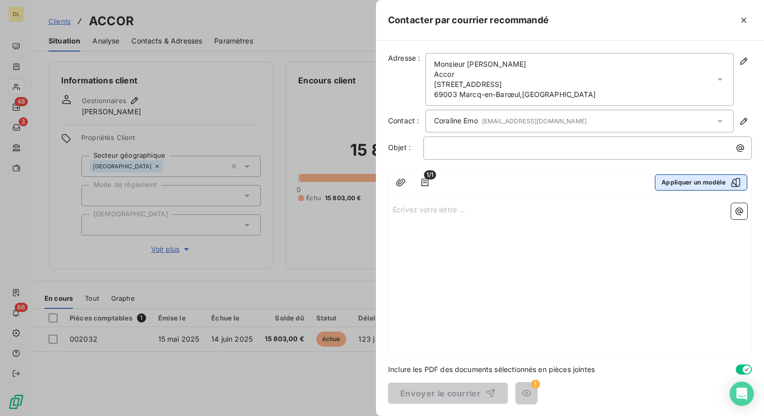
click at [694, 183] on button "Appliquer un modèle" at bounding box center [701, 182] width 92 height 16
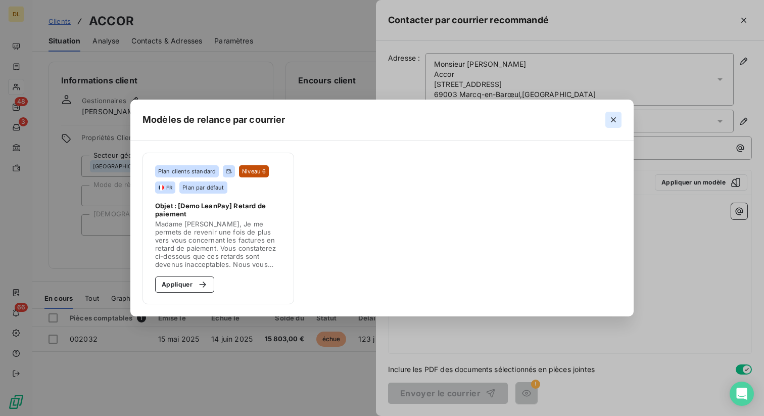
click at [614, 118] on icon "button" at bounding box center [613, 120] width 10 height 10
